Goal: Task Accomplishment & Management: Use online tool/utility

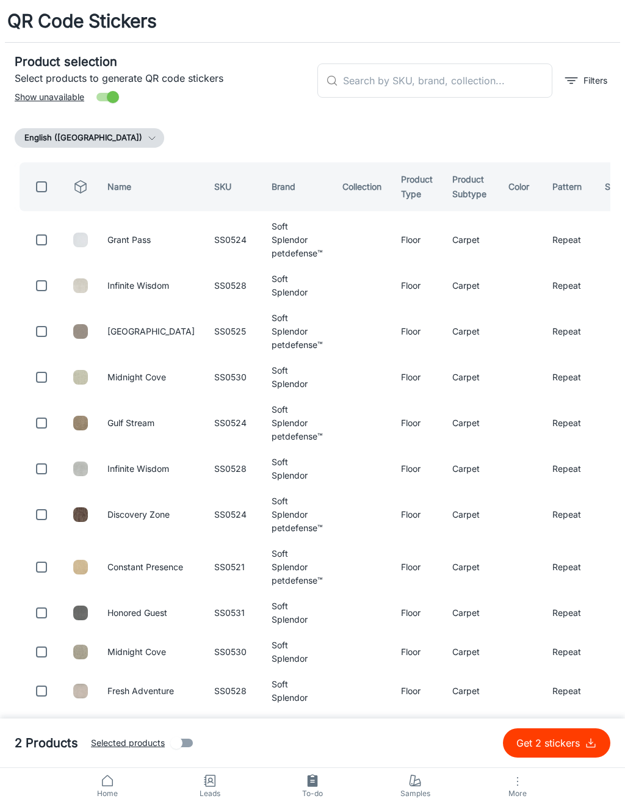
click at [473, 88] on input "text" at bounding box center [447, 81] width 209 height 34
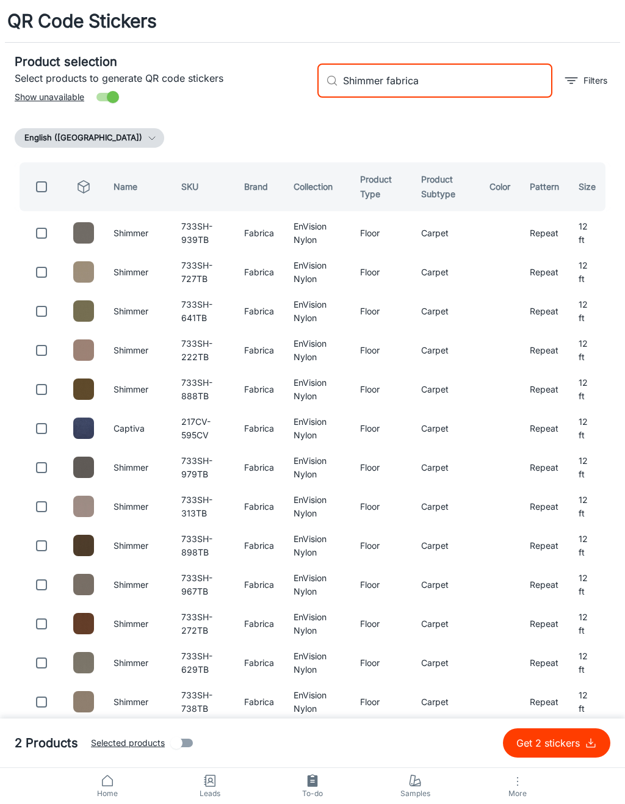
type input "Shimmer fabrica"
click at [29, 243] on input "checkbox" at bounding box center [41, 233] width 24 height 24
checkbox input "true"
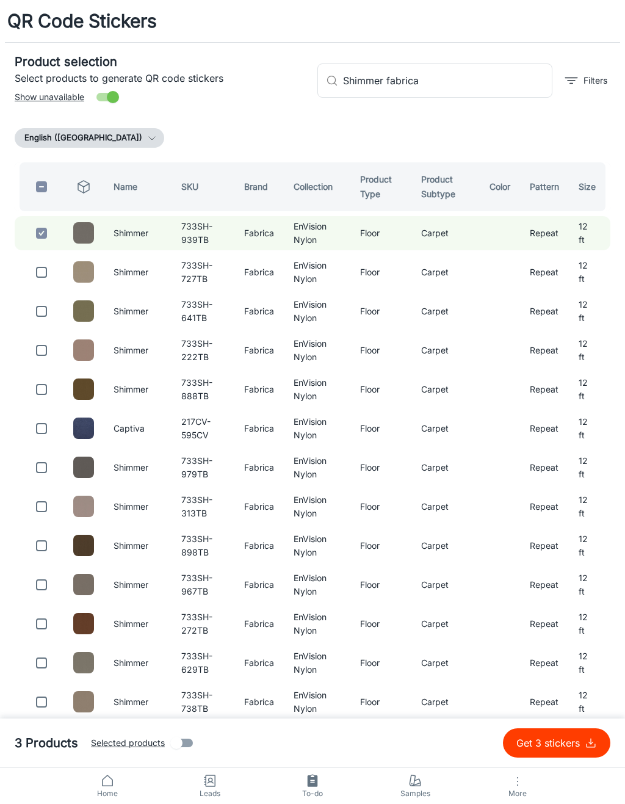
click at [438, 90] on input "Shimmer fabrica" at bounding box center [447, 81] width 209 height 34
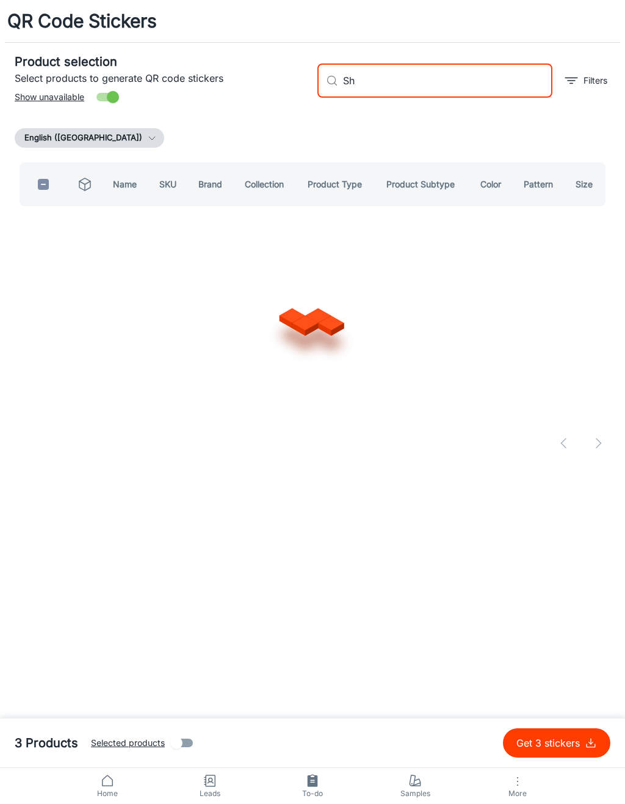
type input "S"
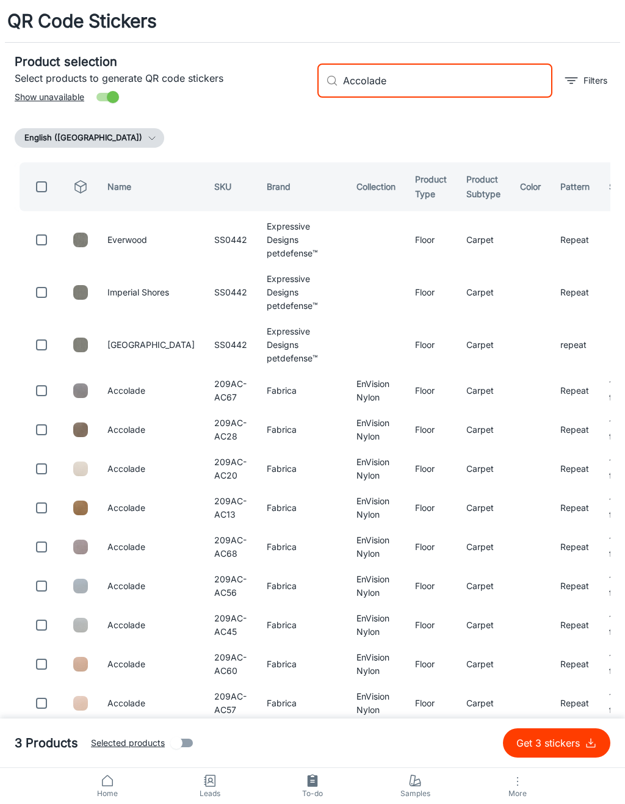
type input "Accolade"
click at [42, 382] on input "checkbox" at bounding box center [41, 391] width 24 height 24
checkbox input "true"
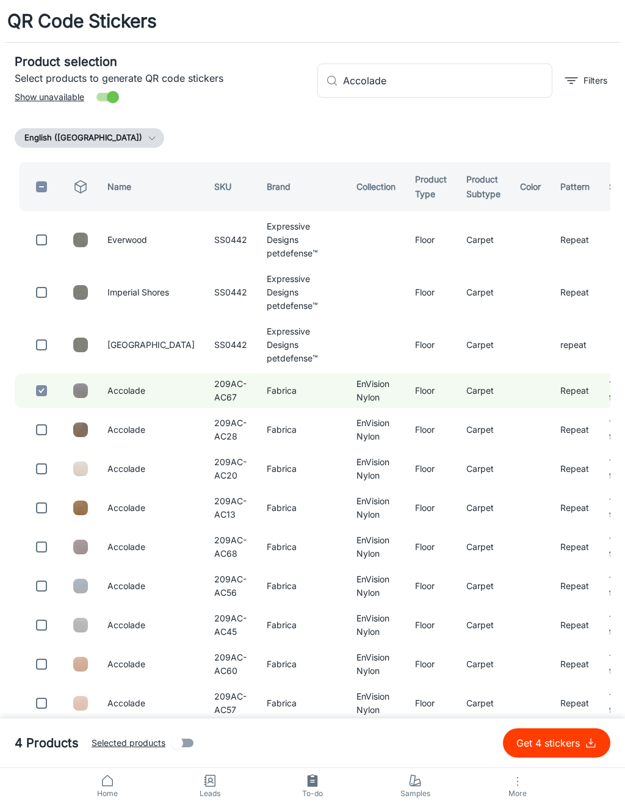
click at [454, 70] on input "Accolade" at bounding box center [447, 81] width 209 height 34
click at [471, 90] on input "Accolade" at bounding box center [447, 81] width 209 height 34
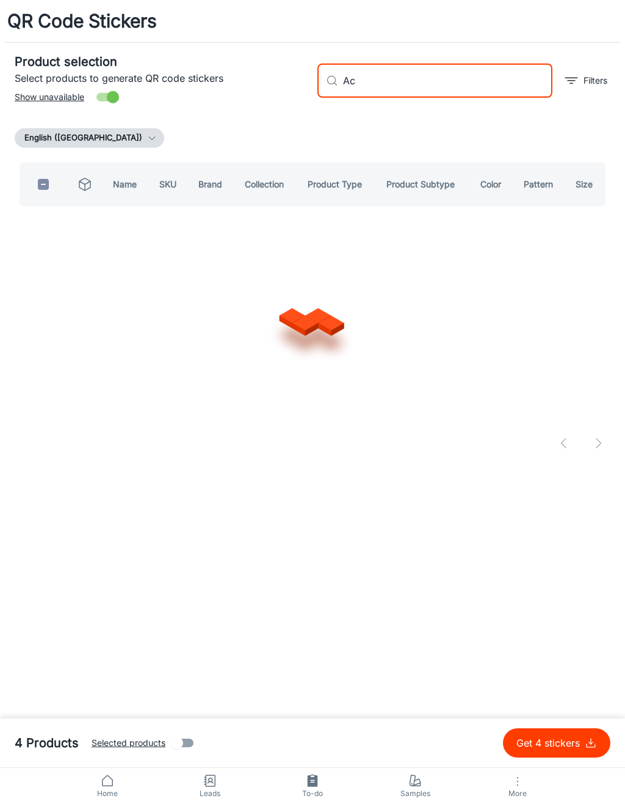
type input "A"
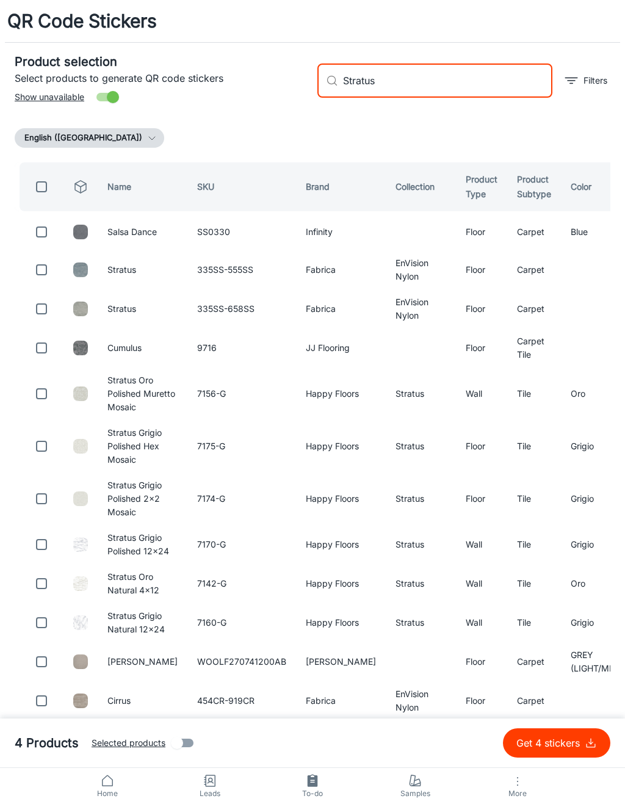
type input "Stratus"
click at [43, 278] on input "checkbox" at bounding box center [41, 270] width 24 height 24
checkbox input "true"
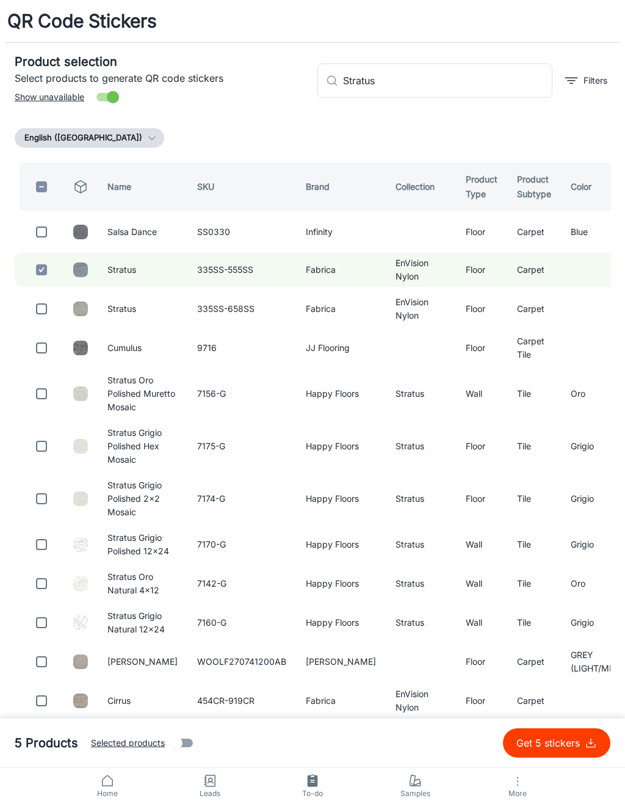
click at [490, 78] on input "Stratus" at bounding box center [447, 81] width 209 height 34
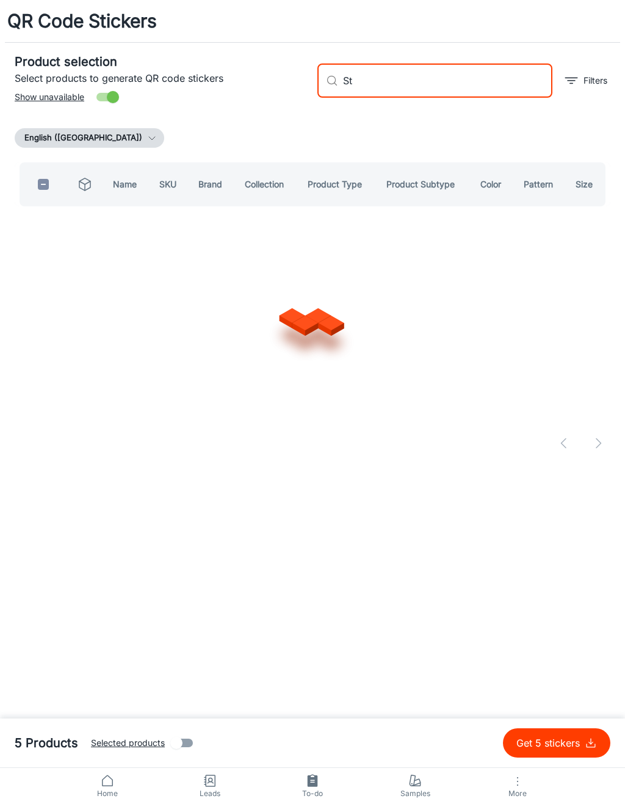
type input "S"
type input "Chez cote"
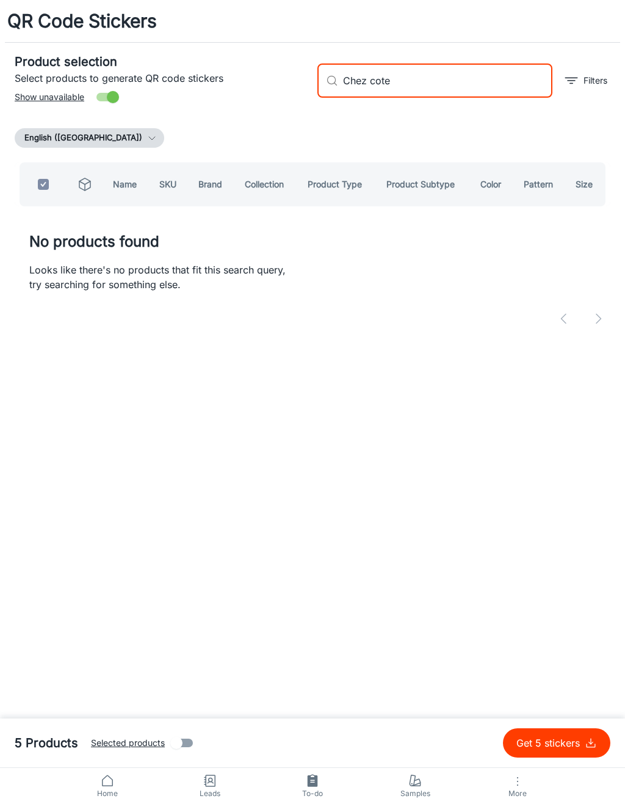
checkbox input "true"
type input "Chez cot"
checkbox input "false"
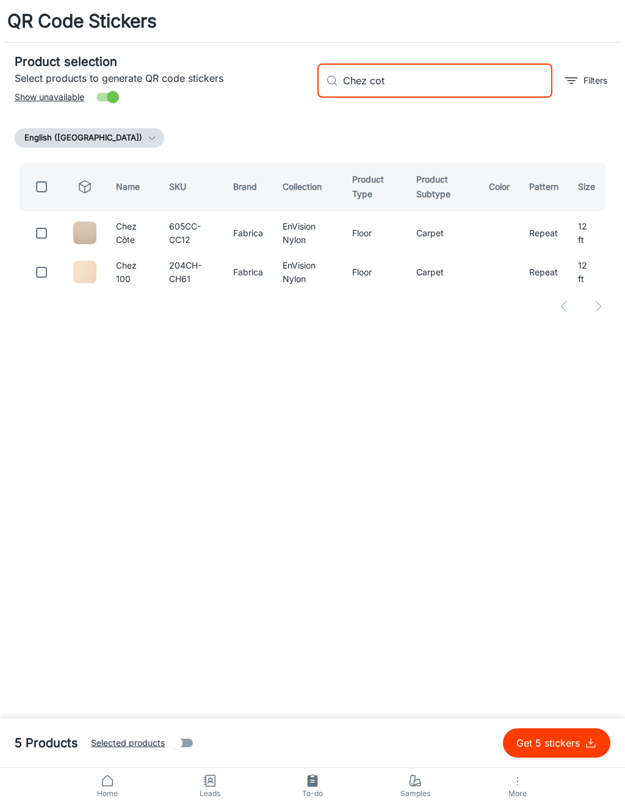
type input "Chez cot"
click at [50, 236] on input "checkbox" at bounding box center [41, 233] width 24 height 24
checkbox input "true"
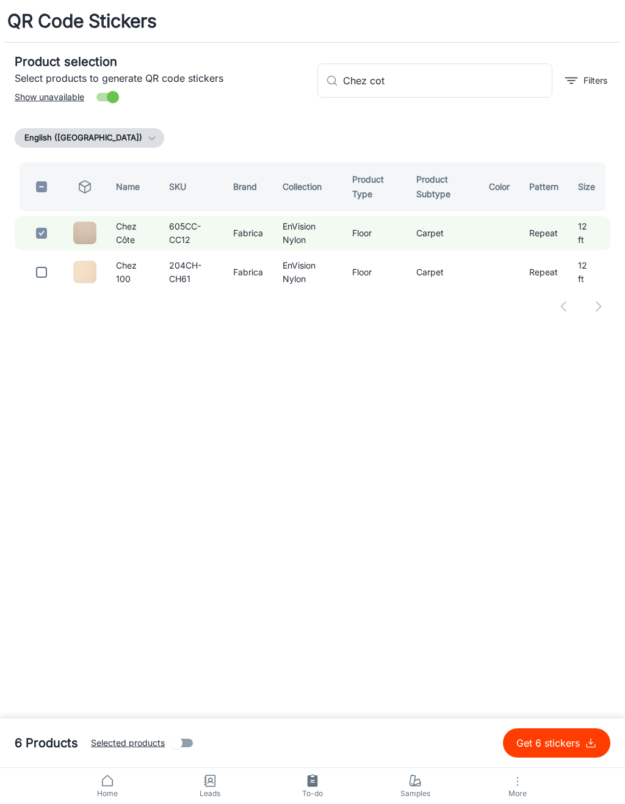
click at [427, 91] on input "Chez cot" at bounding box center [447, 81] width 209 height 34
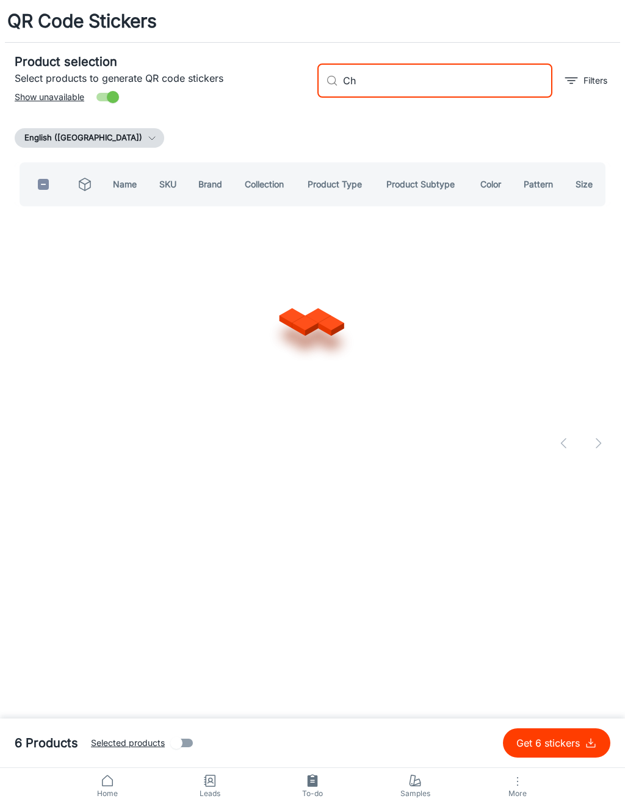
type input "C"
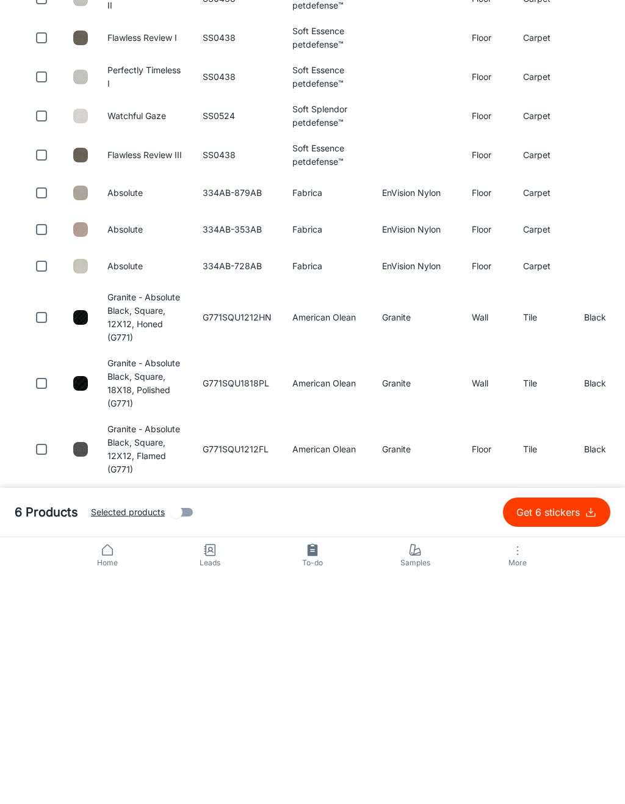
scroll to position [474, 0]
type input "Absolute"
click at [38, 484] on input "checkbox" at bounding box center [41, 496] width 24 height 24
checkbox input "true"
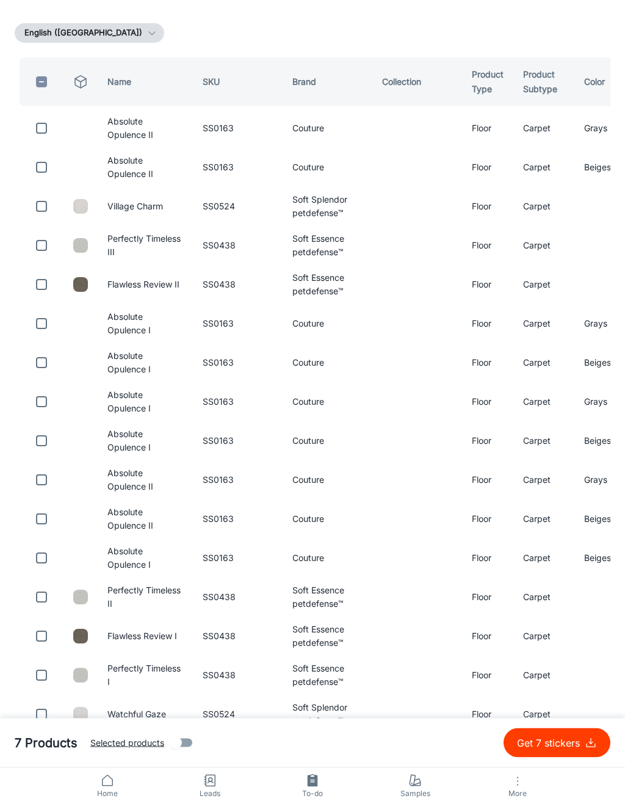
scroll to position [0, 0]
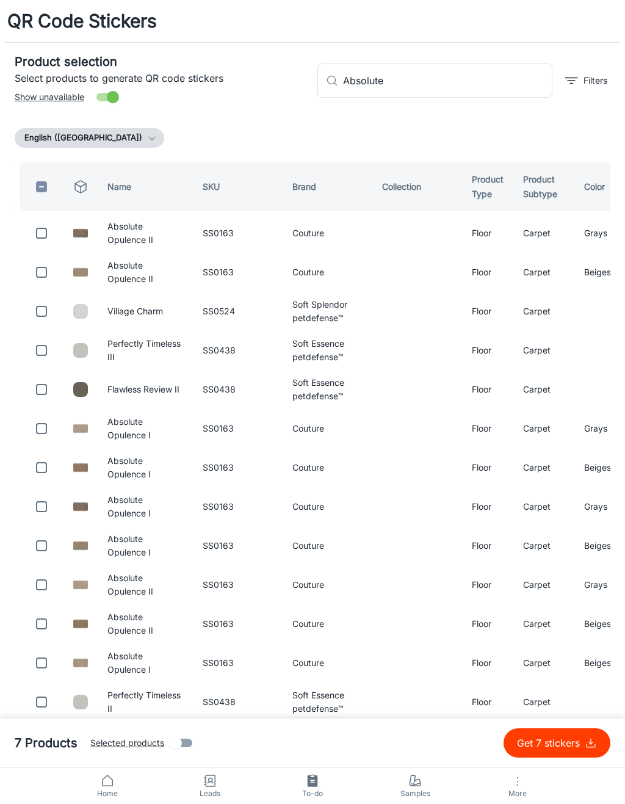
click at [496, 92] on input "Absolute" at bounding box center [447, 81] width 209 height 34
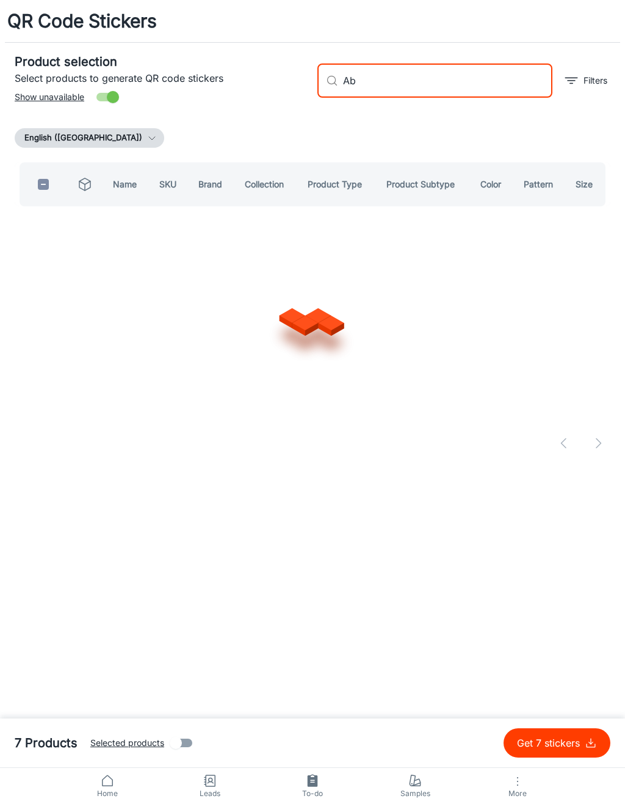
type input "A"
type input "I"
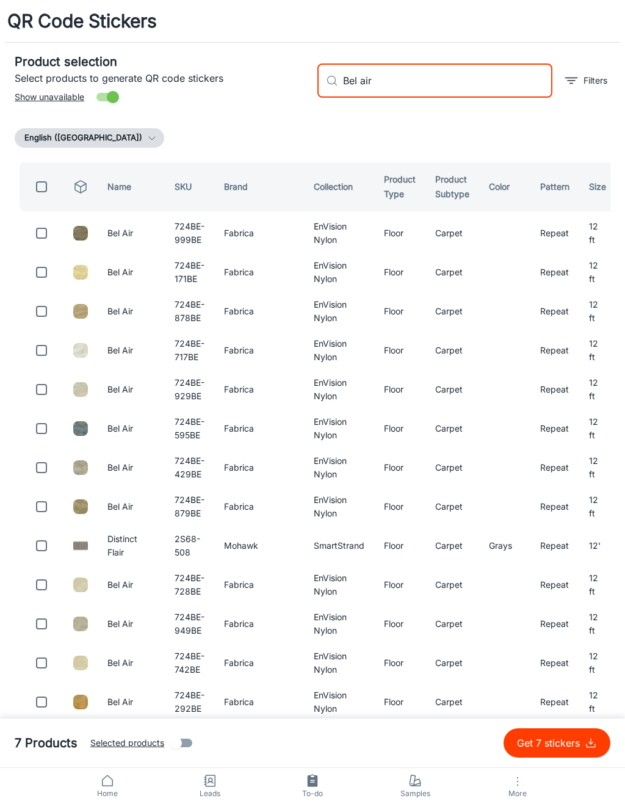
type input "Bel air"
click at [42, 239] on input "checkbox" at bounding box center [41, 233] width 24 height 24
checkbox input "true"
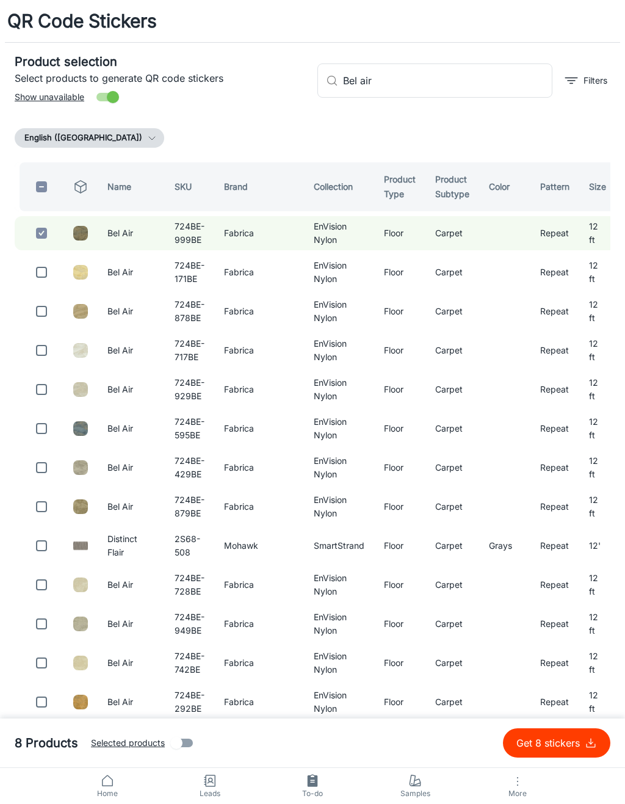
click at [464, 76] on input "Bel air" at bounding box center [447, 81] width 209 height 34
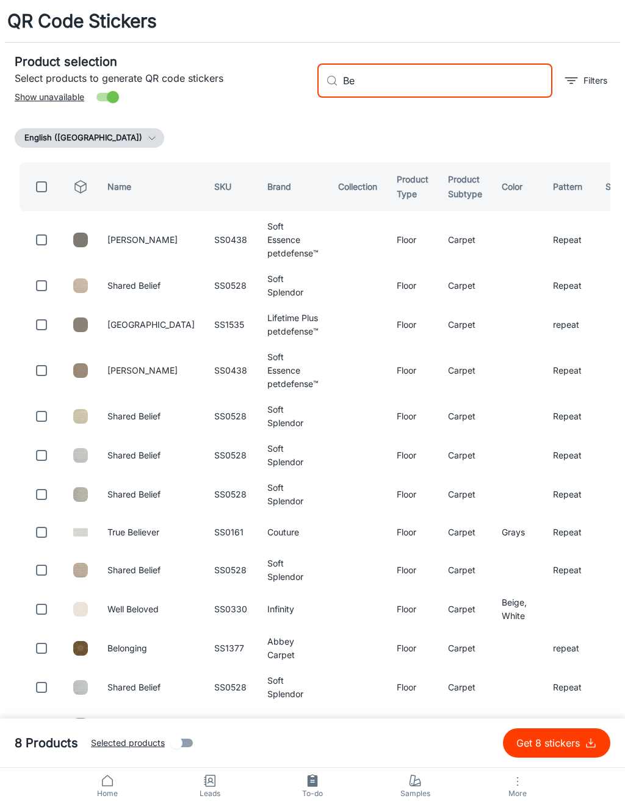
type input "B"
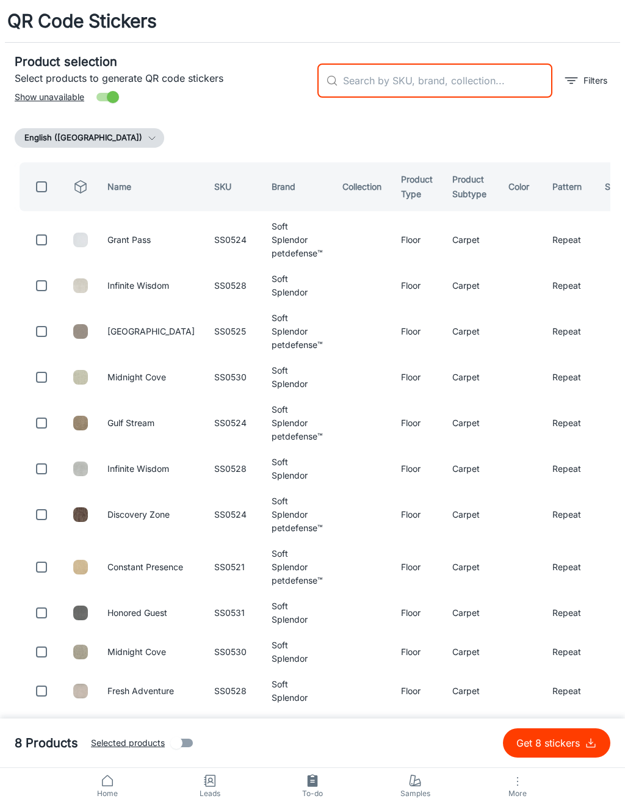
click at [534, 129] on div "English ([GEOGRAPHIC_DATA])" at bounding box center [313, 138] width 596 height 20
click at [539, 742] on p "Get 8 stickers" at bounding box center [551, 743] width 68 height 15
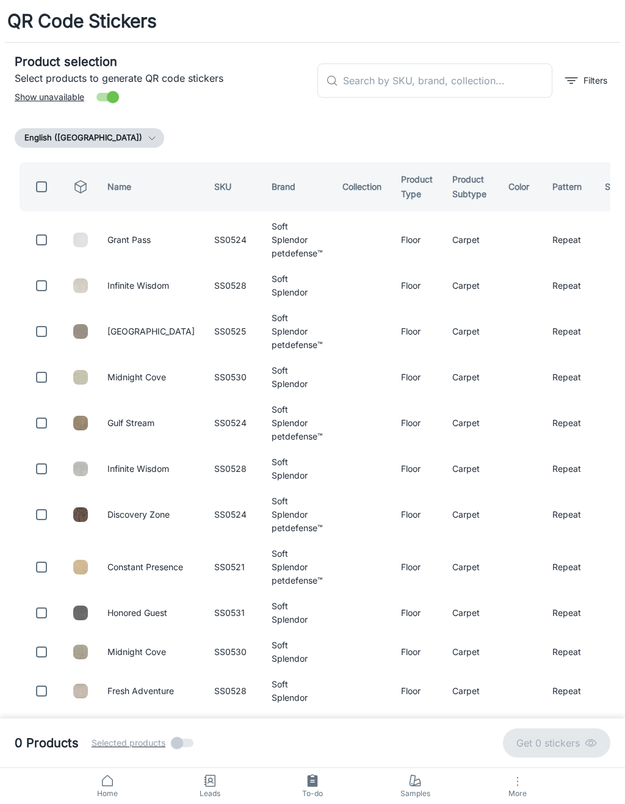
click at [482, 84] on input "text" at bounding box center [447, 81] width 209 height 34
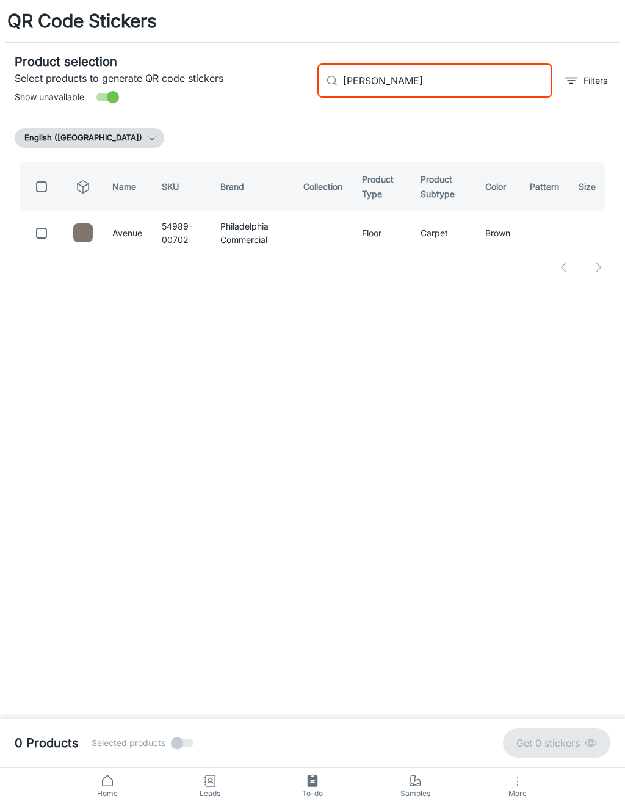
type input "[PERSON_NAME] point"
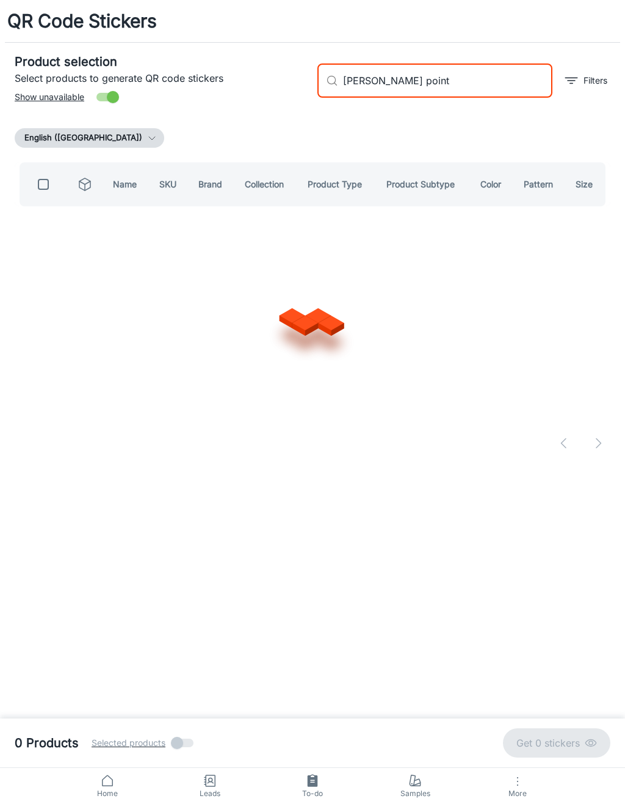
checkbox input "true"
type input "K"
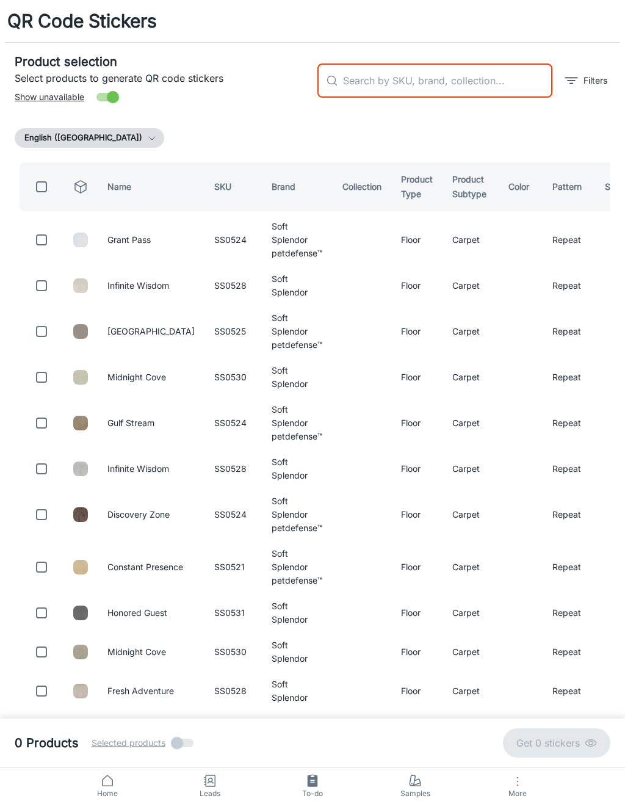
checkbox input "false"
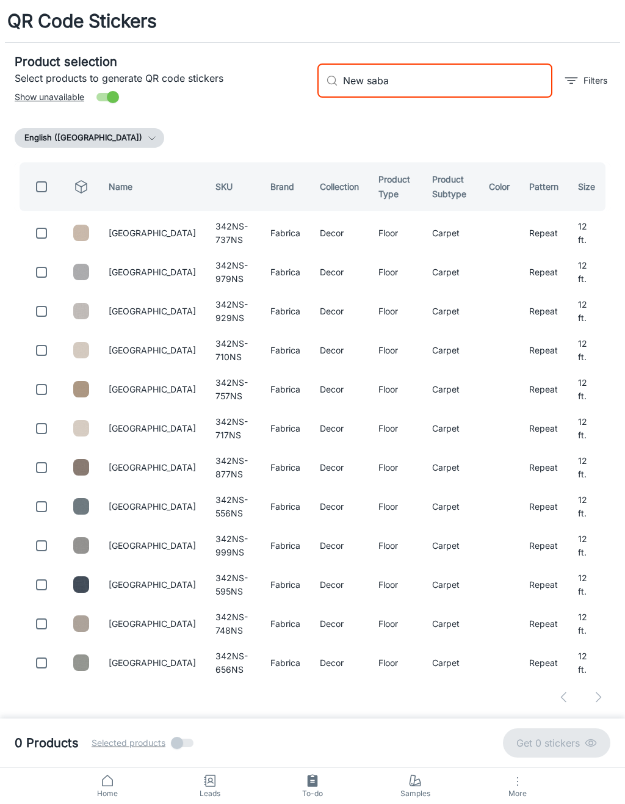
type input "New saba"
click at [50, 228] on input "checkbox" at bounding box center [41, 233] width 24 height 24
checkbox input "true"
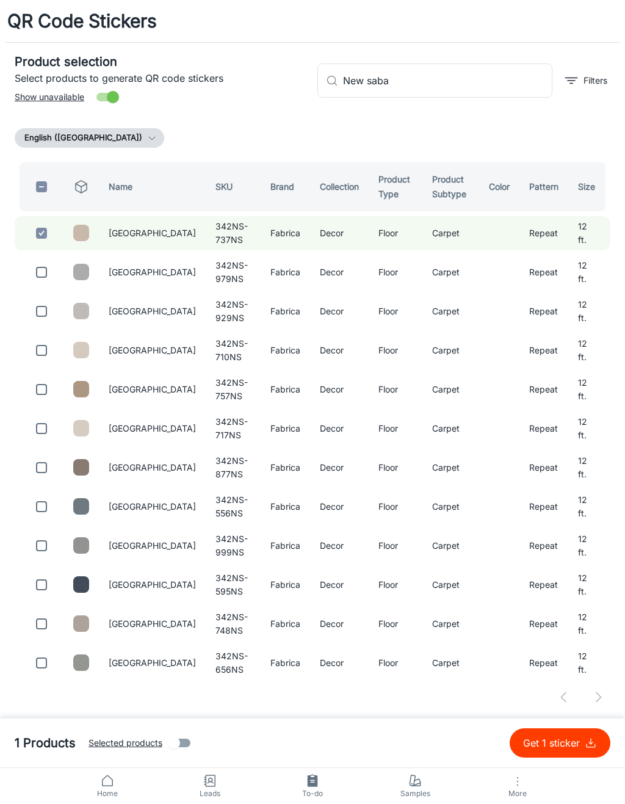
click at [457, 77] on input "New saba" at bounding box center [447, 81] width 209 height 34
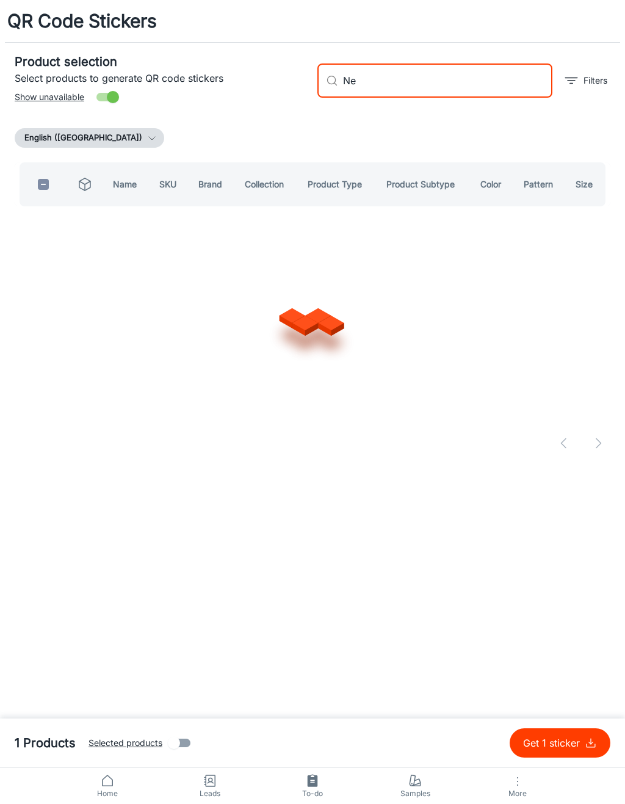
type input "N"
type input "Canyon ridge fabrica"
checkbox input "true"
type input "C"
checkbox input "false"
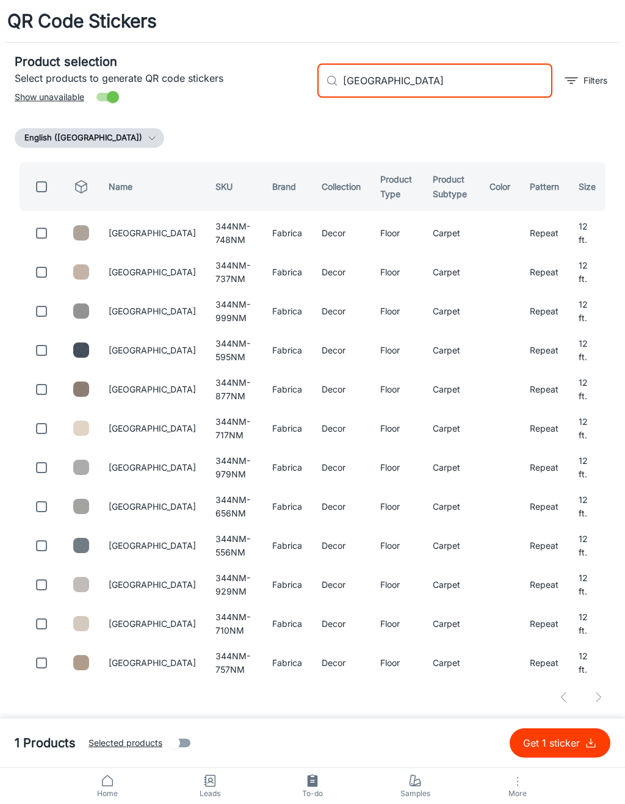
type input "[GEOGRAPHIC_DATA]"
click at [43, 230] on input "checkbox" at bounding box center [41, 233] width 24 height 24
checkbox input "true"
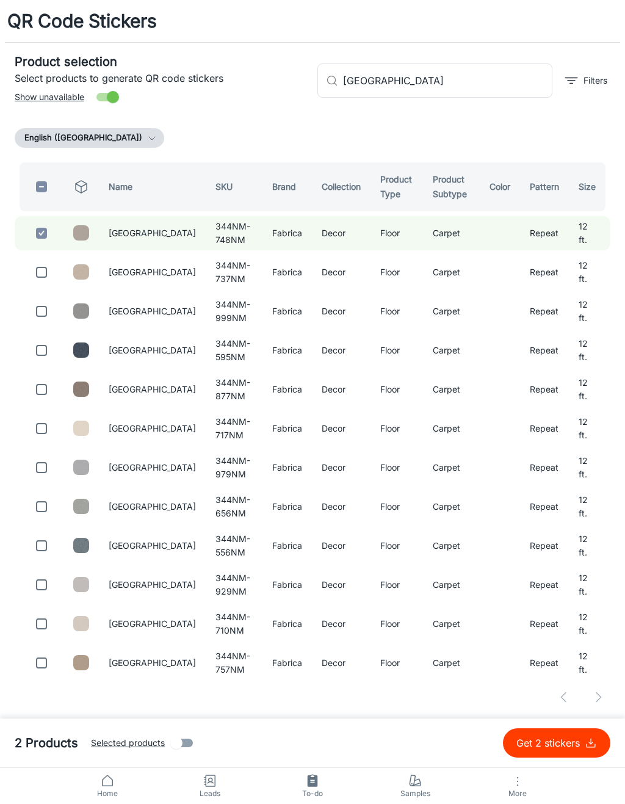
click at [460, 85] on input "[GEOGRAPHIC_DATA]" at bounding box center [447, 81] width 209 height 34
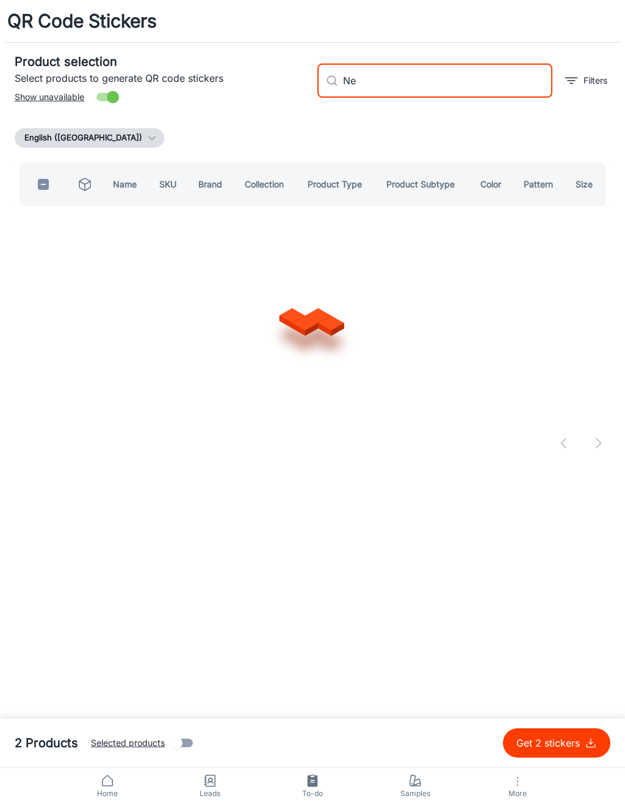
type input "N"
type input "Charismatic [PERSON_NAME] tuftex"
checkbox input "true"
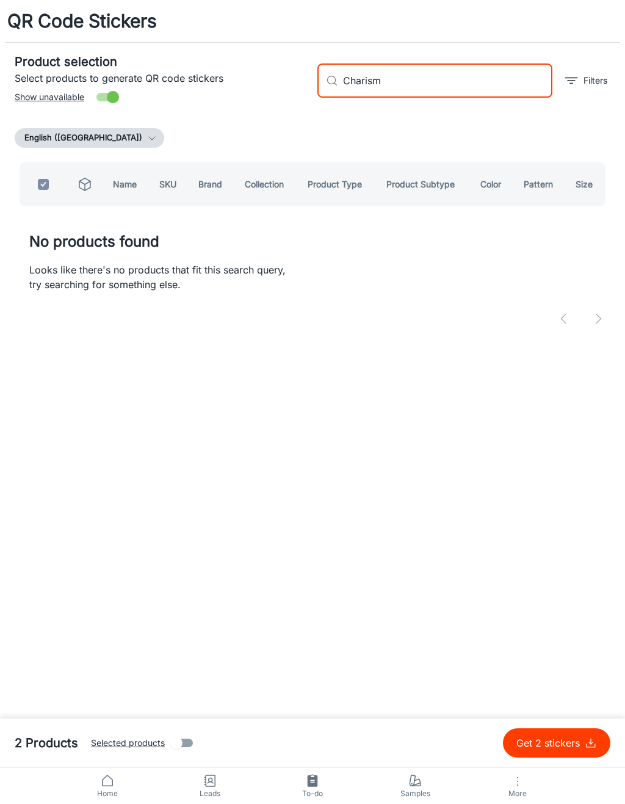
type input "Charis"
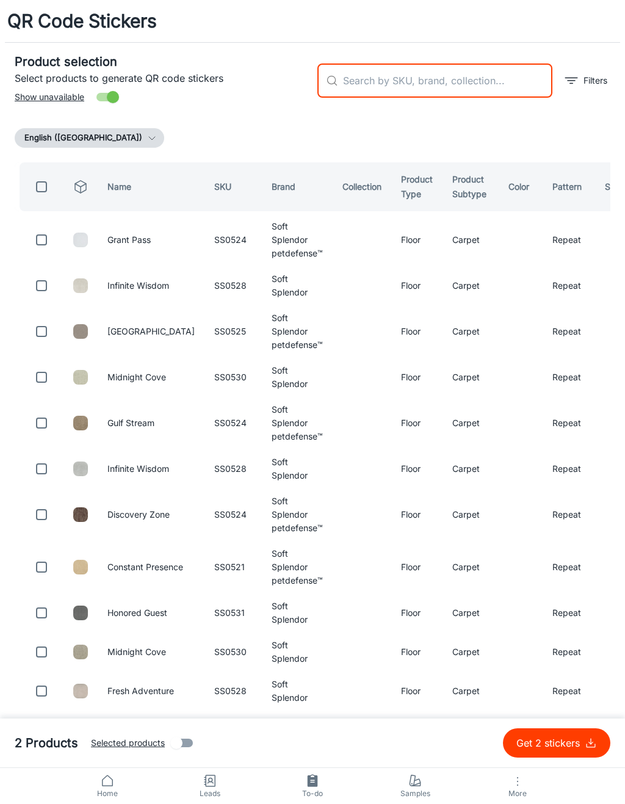
checkbox input "false"
type input "[PERSON_NAME]"
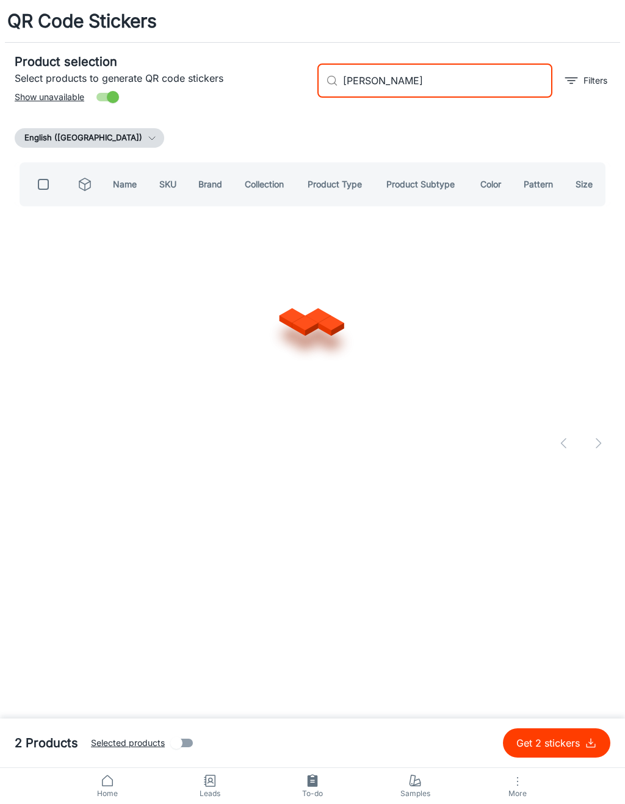
checkbox input "true"
type input "A"
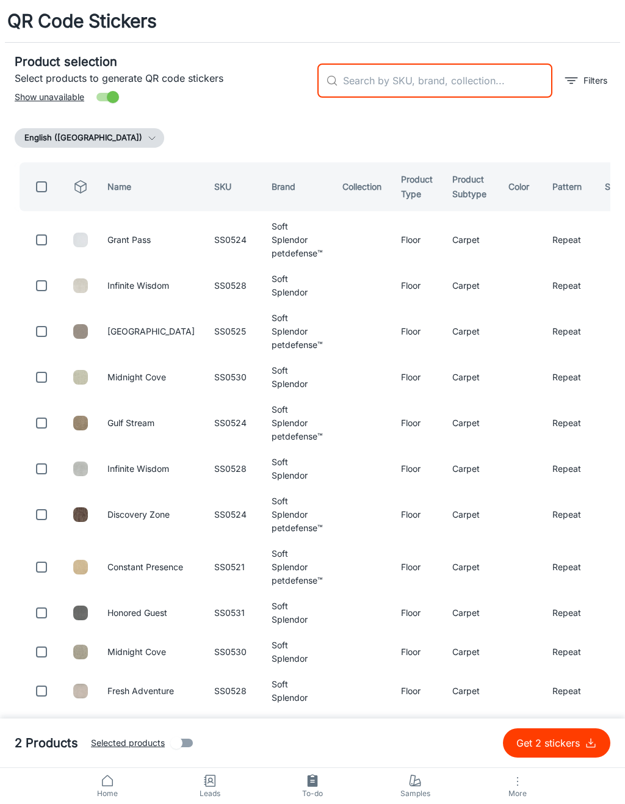
checkbox input "false"
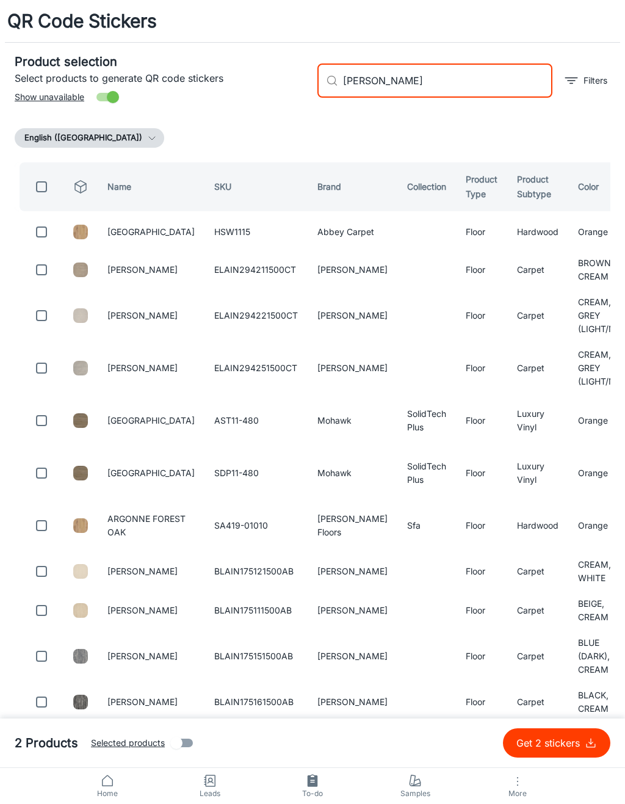
type input "[PERSON_NAME]"
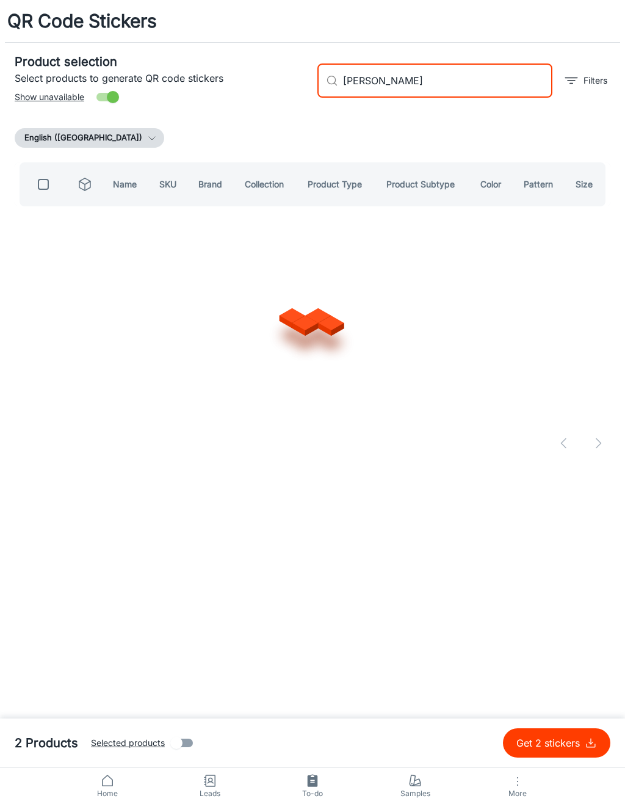
checkbox input "true"
type input "L"
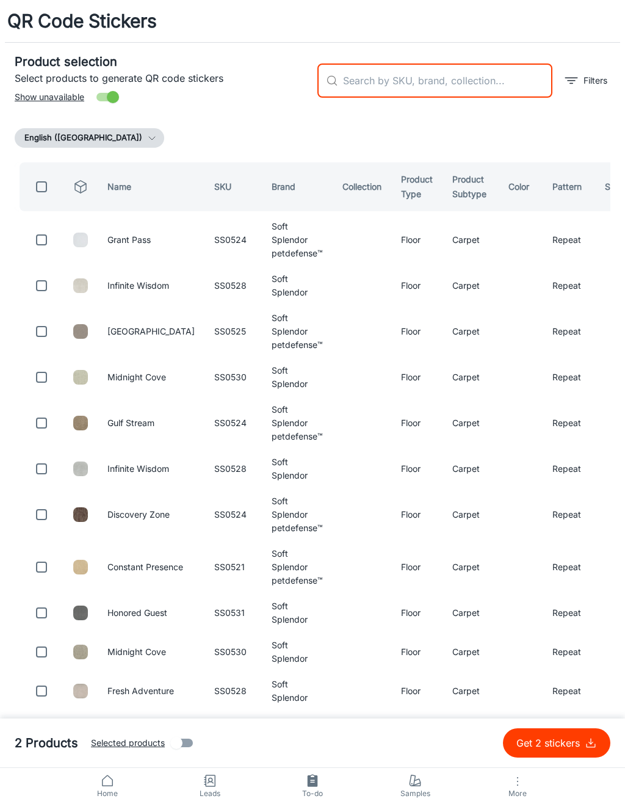
checkbox input "false"
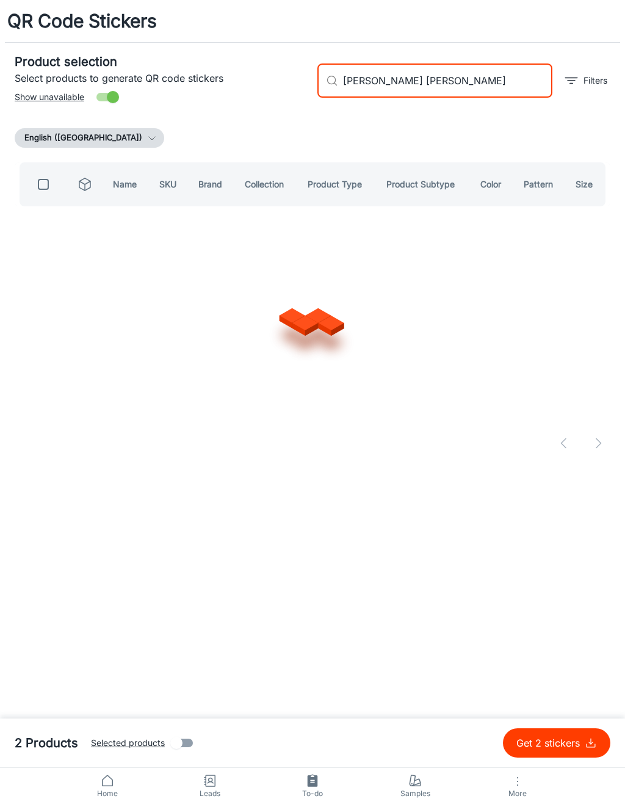
type input "[PERSON_NAME] tuftex"
checkbox input "true"
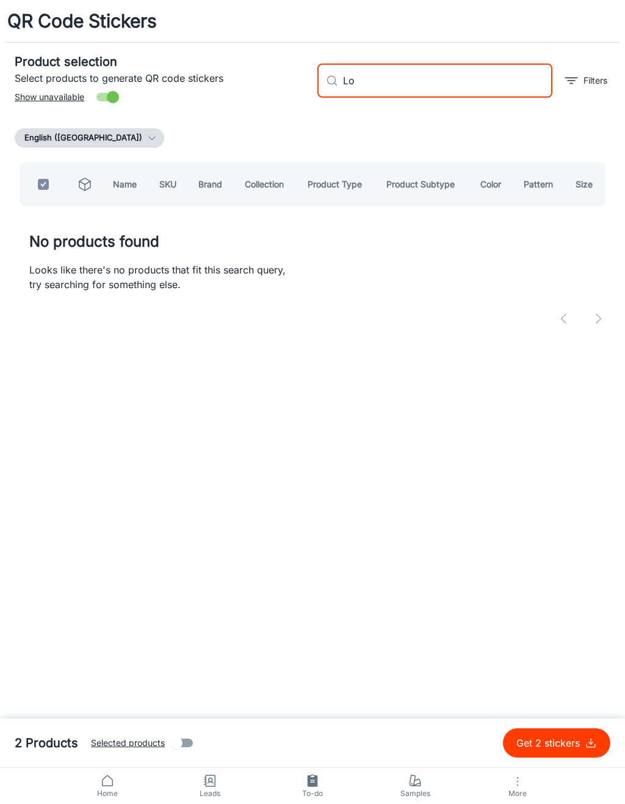
type input "L"
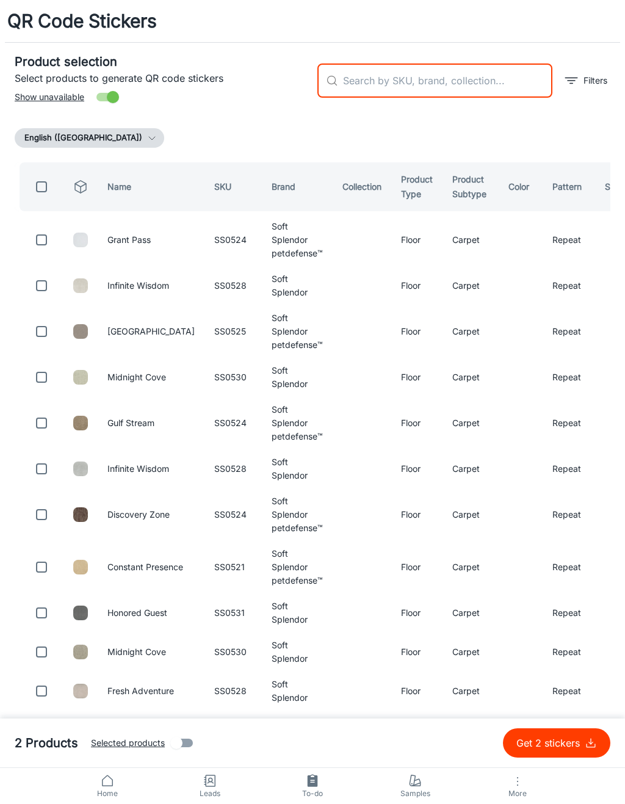
checkbox input "false"
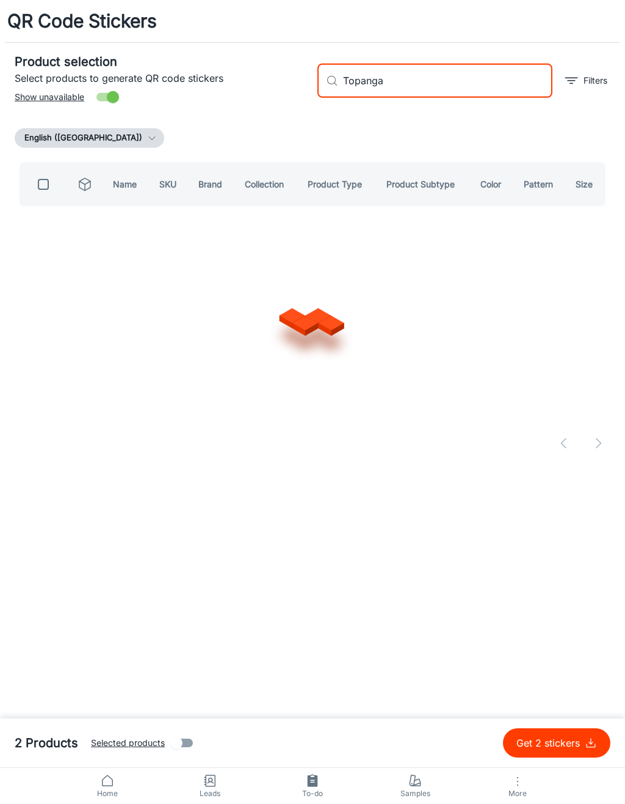
type input "Topanga"
checkbox input "true"
type input "T"
checkbox input "false"
type input "Truly de"
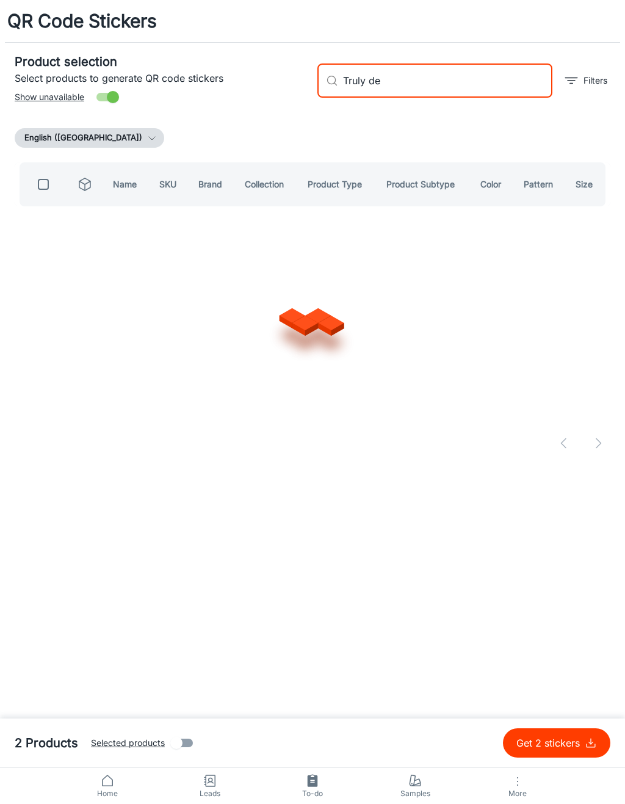
checkbox input "true"
type input "T"
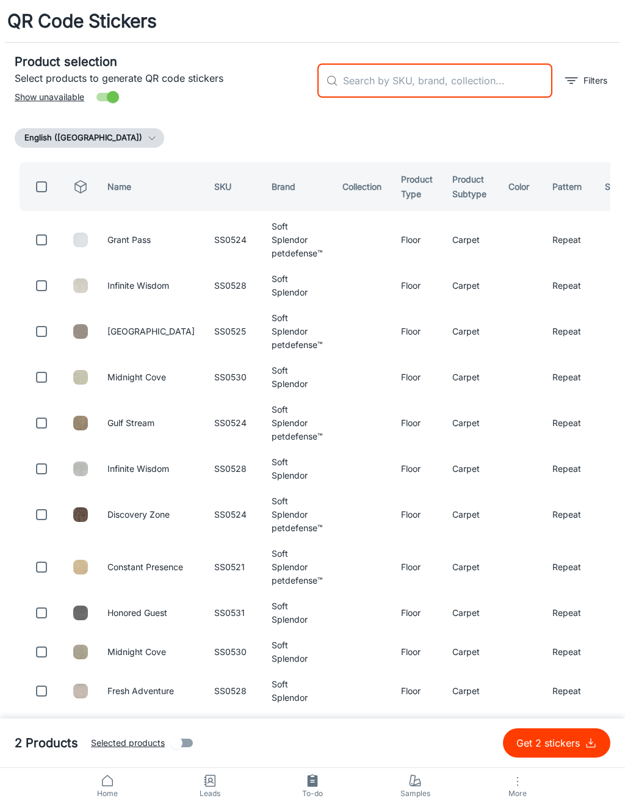
checkbox input "false"
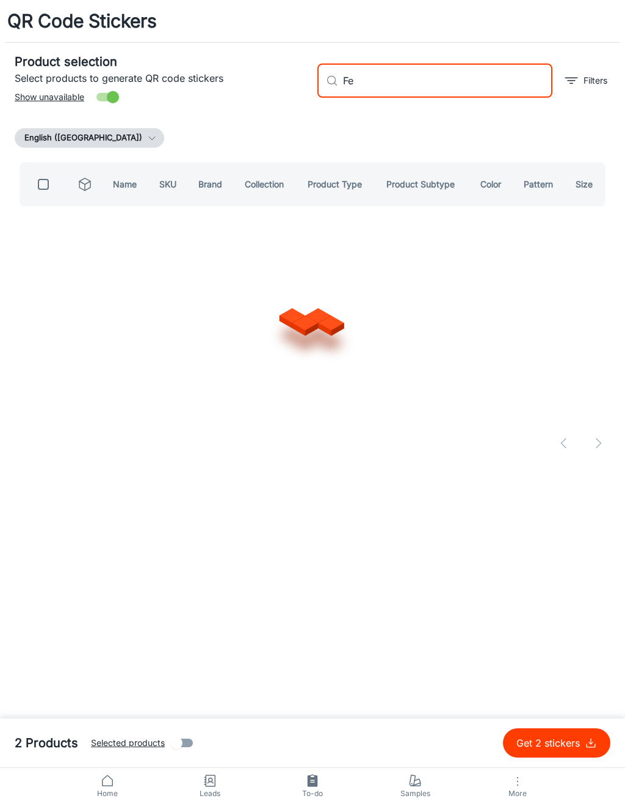
type input "F"
type input "S"
type input "[PERSON_NAME] tuftex"
checkbox input "true"
type input "C"
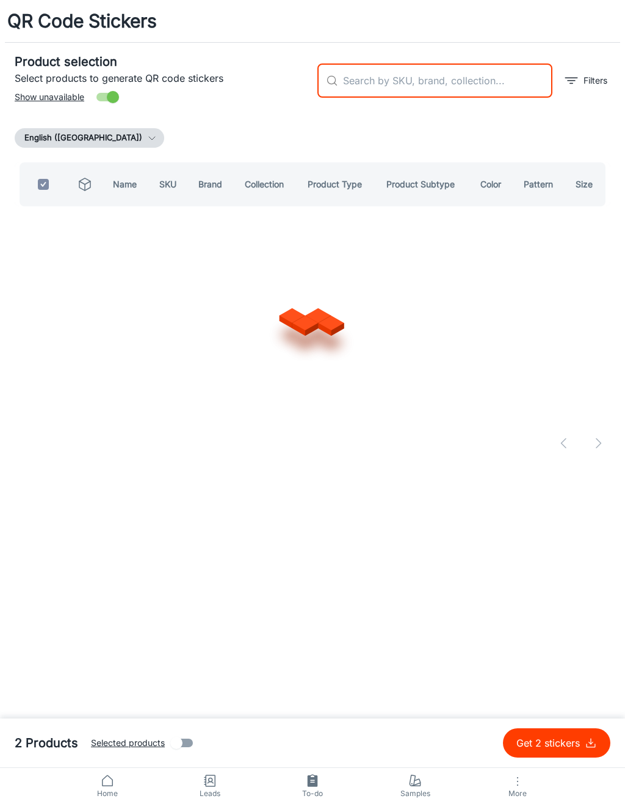
checkbox input "false"
type input "Private retreat"
checkbox input "true"
type input "P"
checkbox input "false"
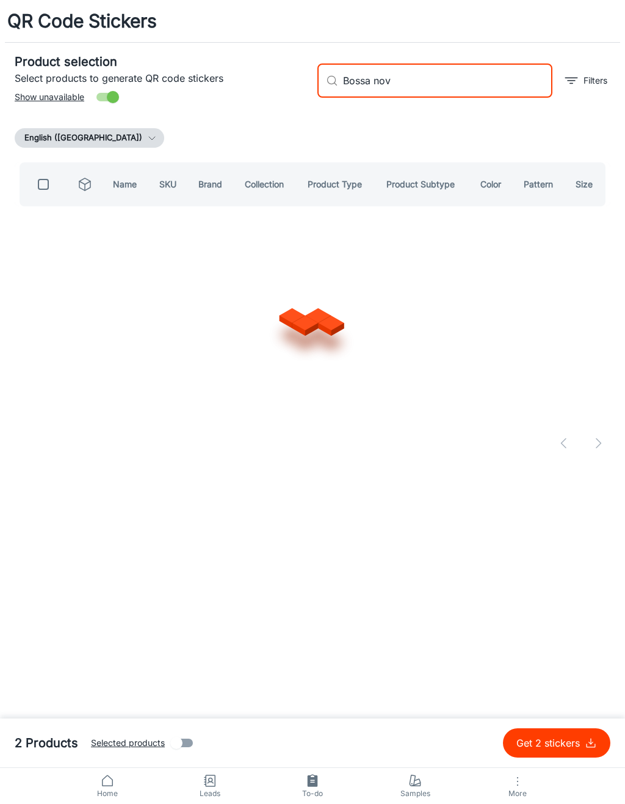
type input "Bossa nova"
checkbox input "true"
type input "B"
checkbox input "false"
type input "Sneak peak"
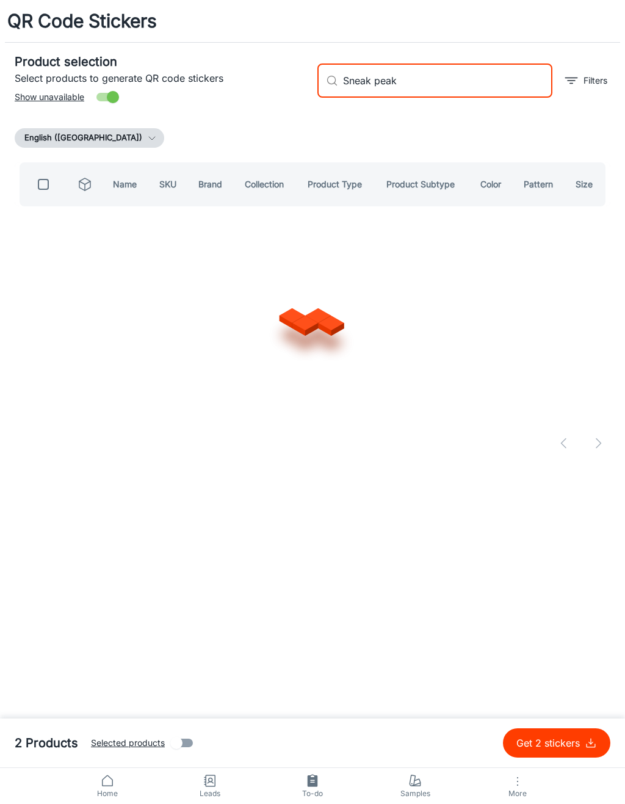
checkbox input "true"
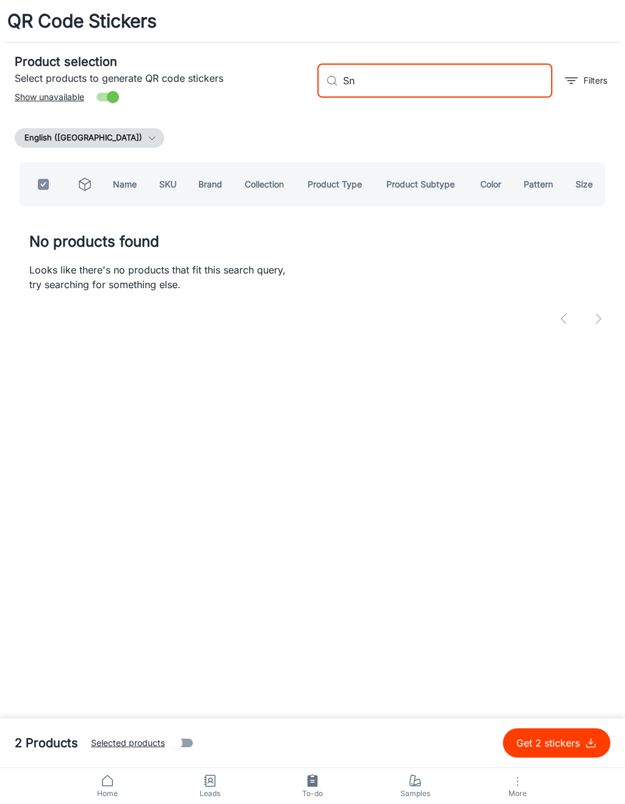
type input "S"
checkbox input "false"
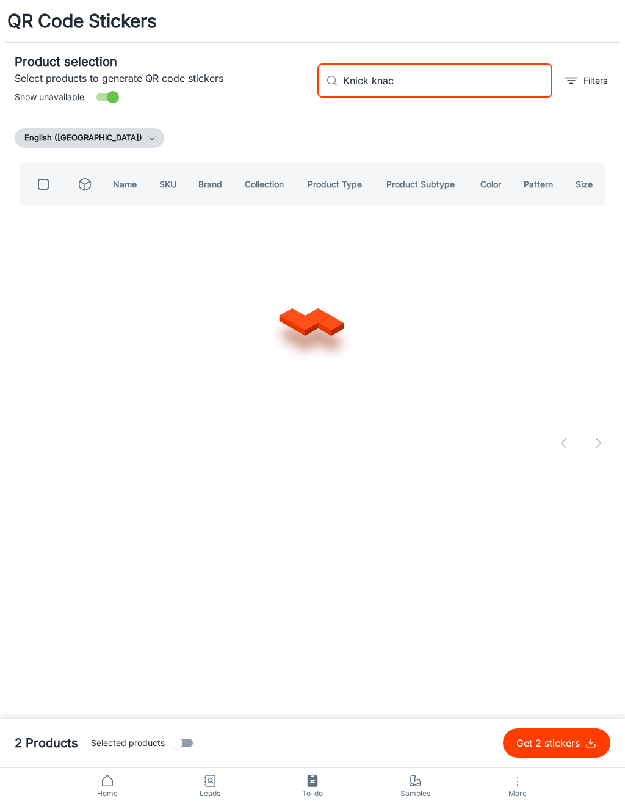
type input "Knick knack"
checkbox input "true"
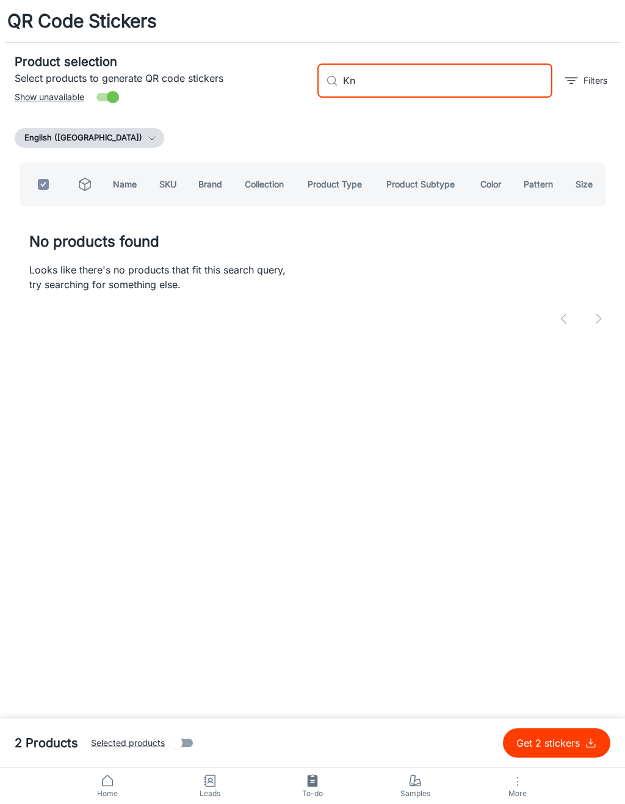
type input "K"
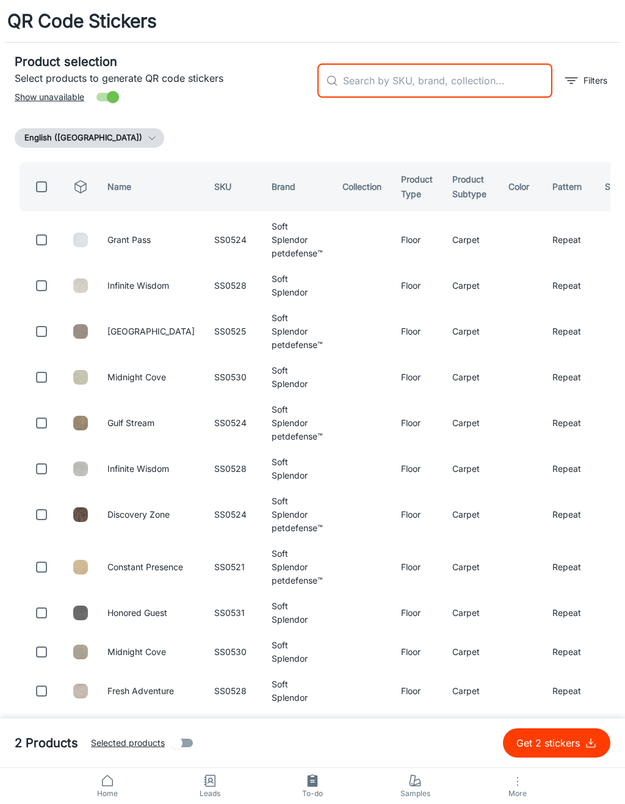
checkbox input "false"
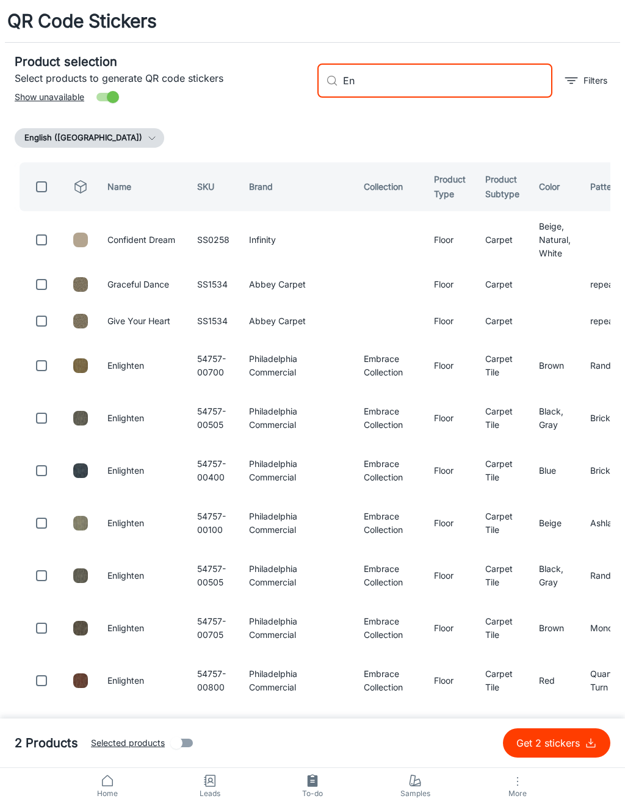
type input "E"
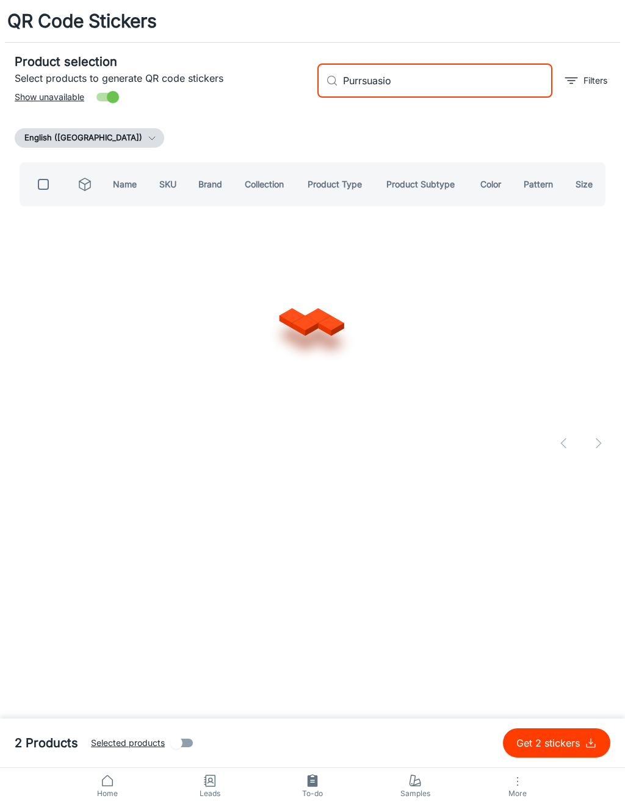
type input "Purrsuasion"
checkbox input "true"
type input "P"
checkbox input "false"
